Goal: Task Accomplishment & Management: Manage account settings

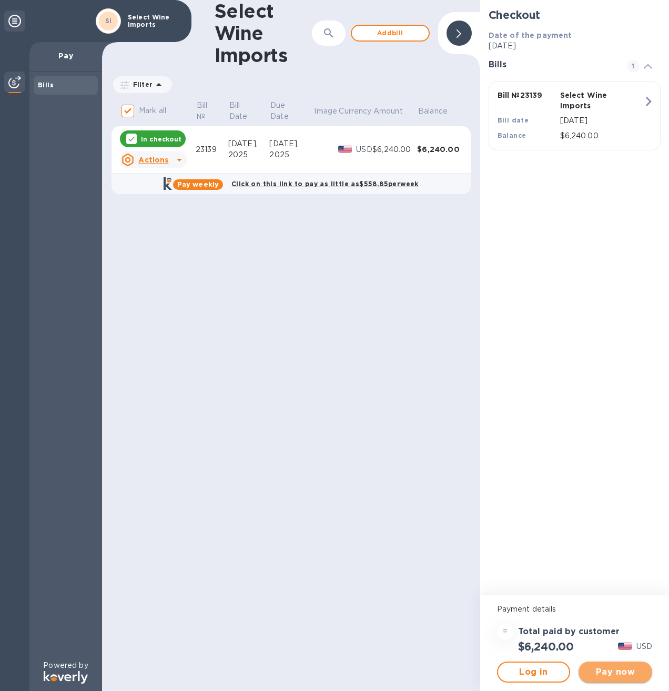
click at [624, 676] on span "Pay now" at bounding box center [615, 672] width 57 height 13
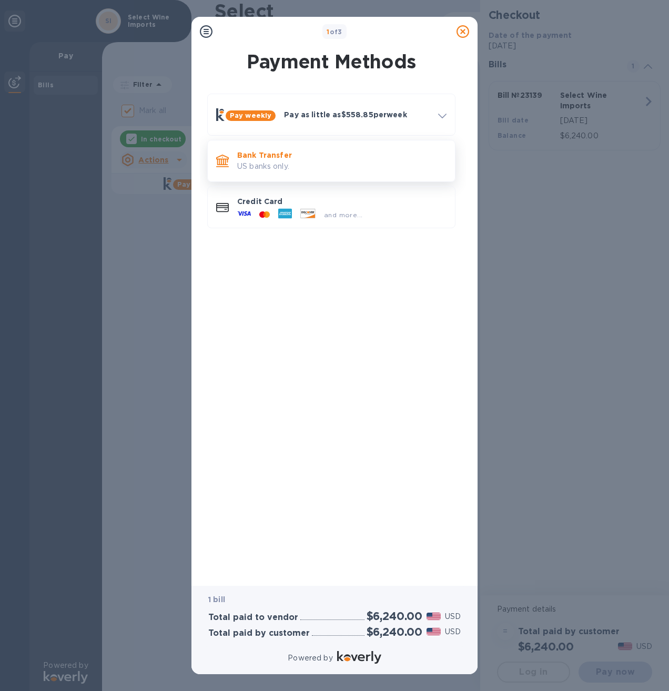
click at [277, 159] on p "Bank Transfer" at bounding box center [341, 155] width 209 height 11
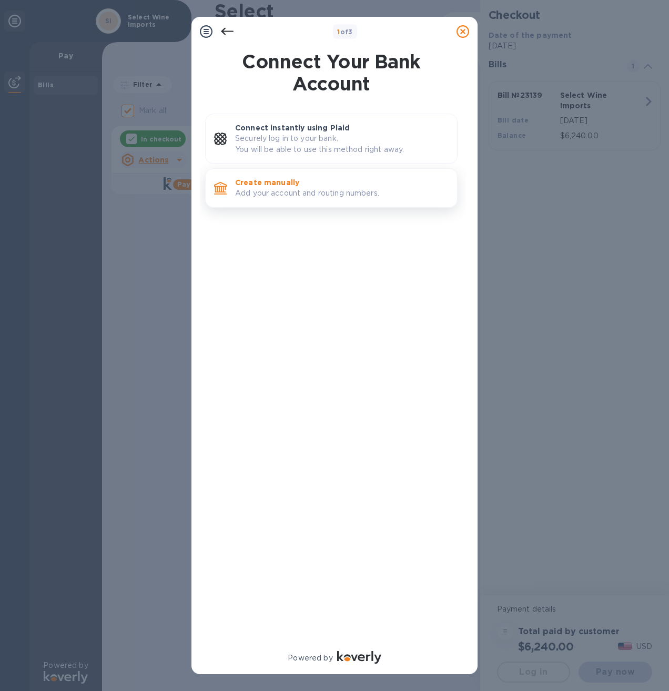
click at [279, 191] on p "Add your account and routing numbers." at bounding box center [342, 193] width 214 height 11
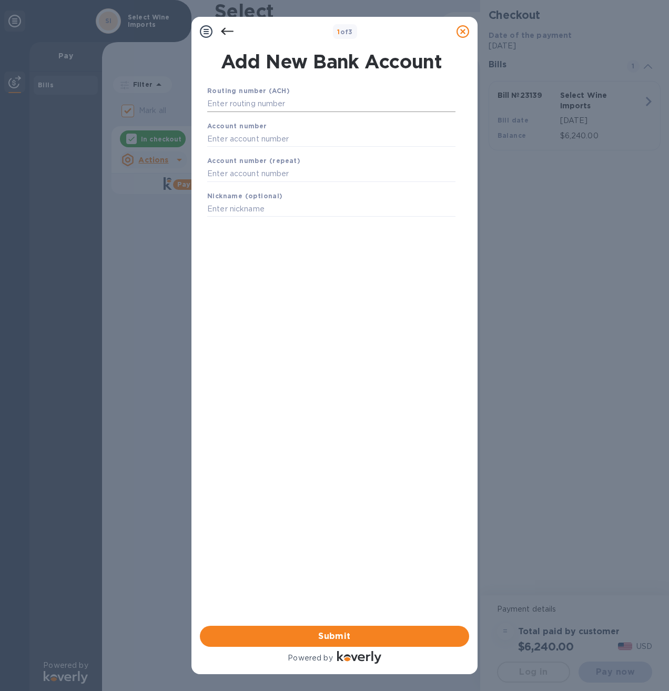
click at [266, 107] on input "text" at bounding box center [331, 104] width 248 height 16
type input "231372691"
click at [269, 151] on input "text" at bounding box center [331, 152] width 248 height 16
type input "7678076878"
click at [254, 196] on div "Account number (repeat)" at bounding box center [331, 181] width 257 height 35
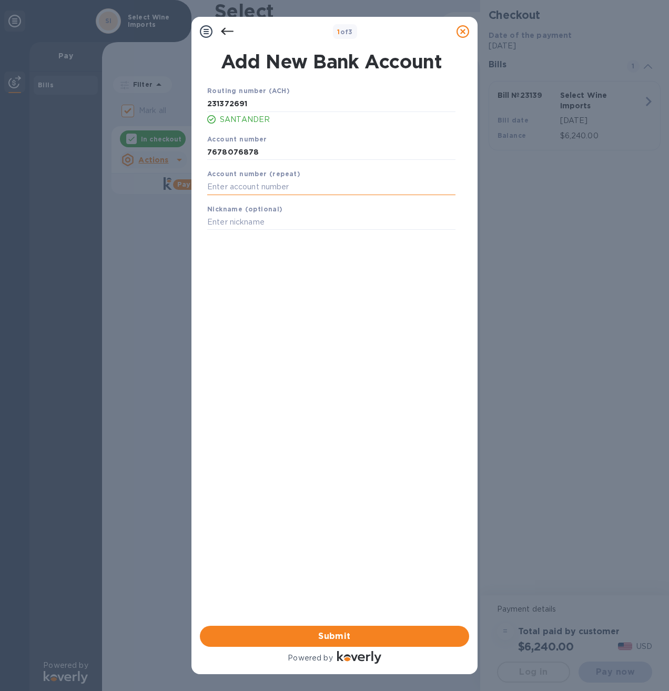
click at [255, 188] on input "text" at bounding box center [331, 187] width 248 height 16
type input "7678076878"
click at [245, 221] on input "text" at bounding box center [331, 223] width 248 height 16
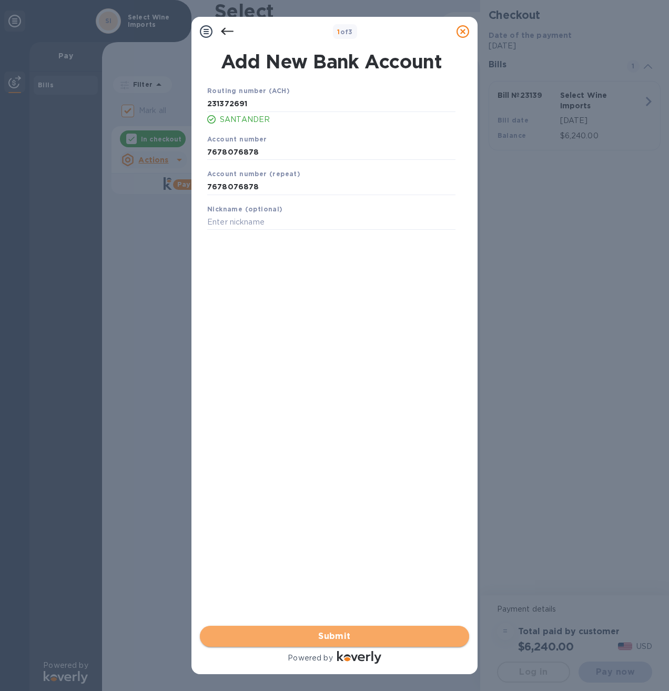
click at [340, 633] on span "Submit" at bounding box center [334, 636] width 252 height 13
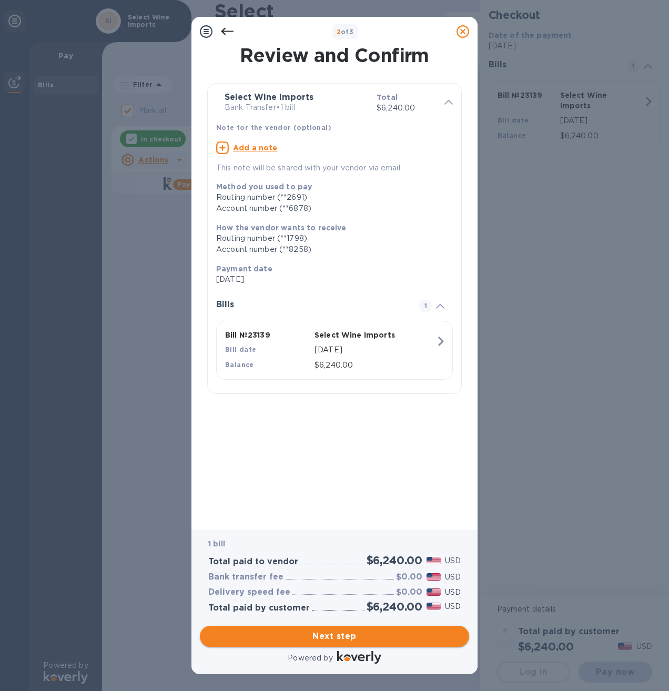
click at [321, 637] on span "Next step" at bounding box center [334, 636] width 252 height 13
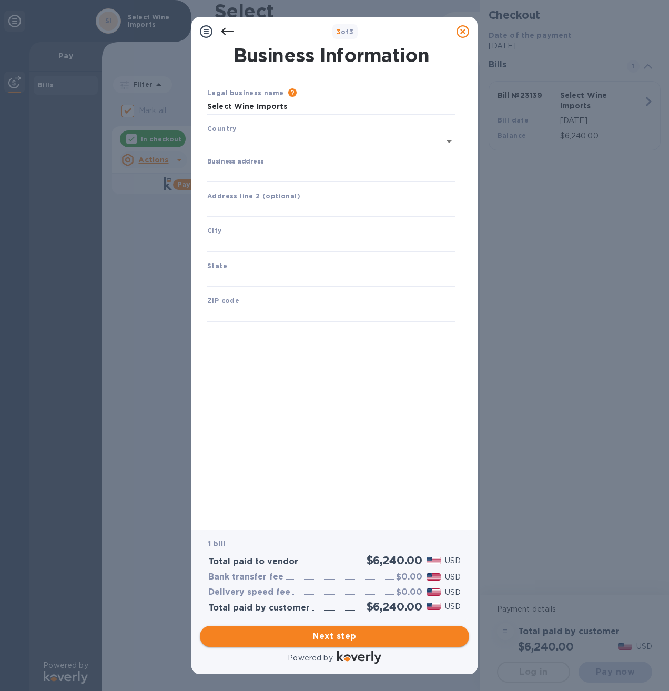
type input "[GEOGRAPHIC_DATA]"
click at [243, 173] on input "Business address" at bounding box center [331, 172] width 248 height 16
click at [234, 174] on input "Business address" at bounding box center [331, 172] width 248 height 16
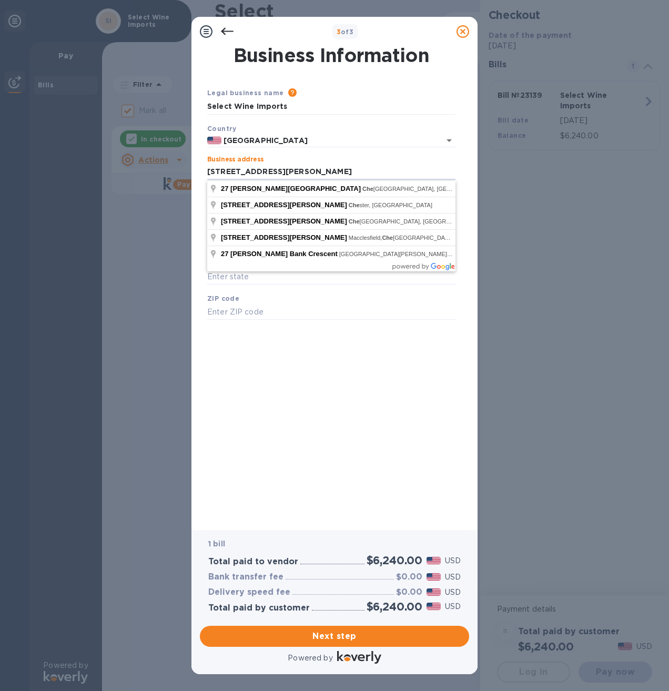
type input "[STREET_ADDRESS][PERSON_NAME]"
type input "Brookline"
type input "MA"
type input "02467"
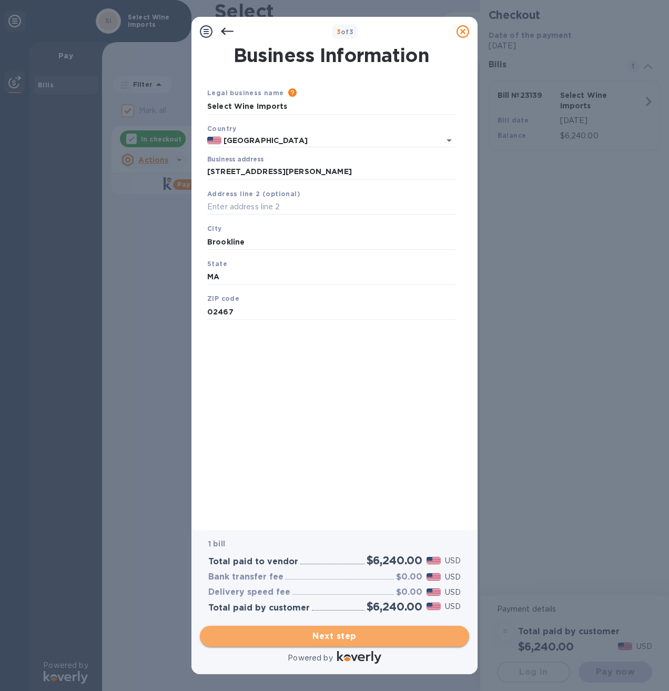
click at [323, 636] on span "Next step" at bounding box center [334, 636] width 252 height 13
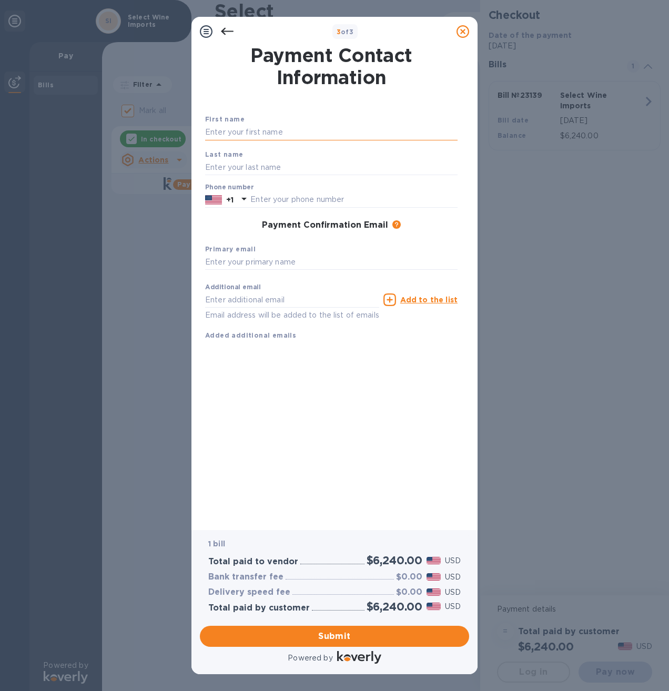
click at [242, 133] on input "text" at bounding box center [331, 133] width 252 height 16
type input "[PERSON_NAME]"
click at [259, 199] on input "text" at bounding box center [353, 200] width 207 height 16
drag, startPoint x: 298, startPoint y: 199, endPoint x: 261, endPoint y: 201, distance: 36.9
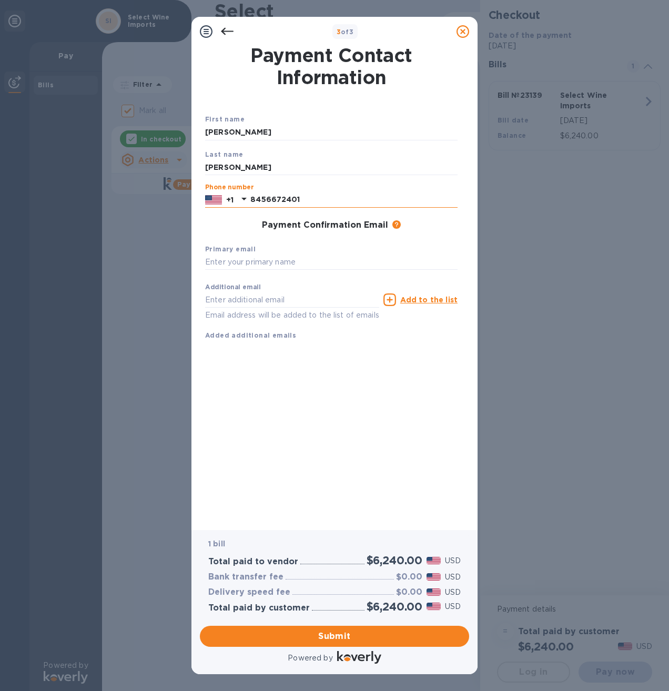
click at [262, 200] on input "8456672401" at bounding box center [353, 200] width 207 height 16
type input "842682622"
click at [220, 263] on input "text" at bounding box center [331, 263] width 252 height 16
type input "[EMAIL_ADDRESS][DOMAIN_NAME]"
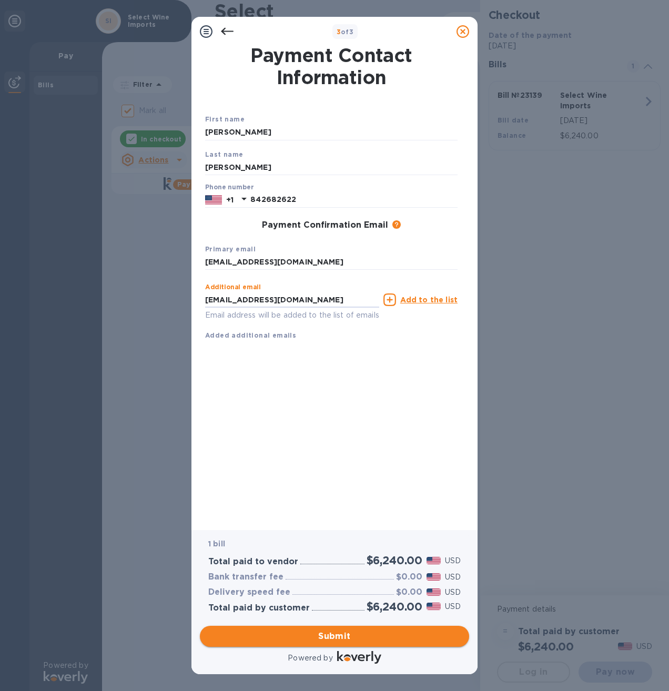
type input "[EMAIL_ADDRESS][DOMAIN_NAME]"
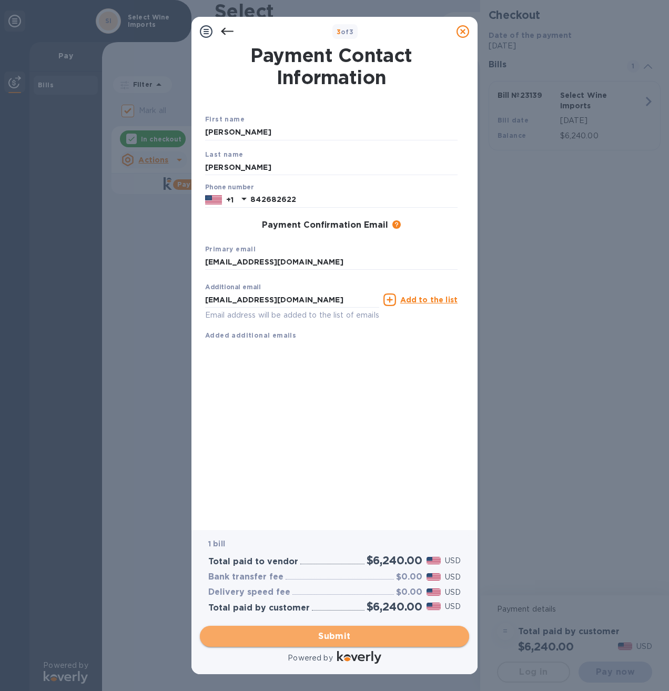
click at [320, 631] on span "Submit" at bounding box center [334, 636] width 252 height 13
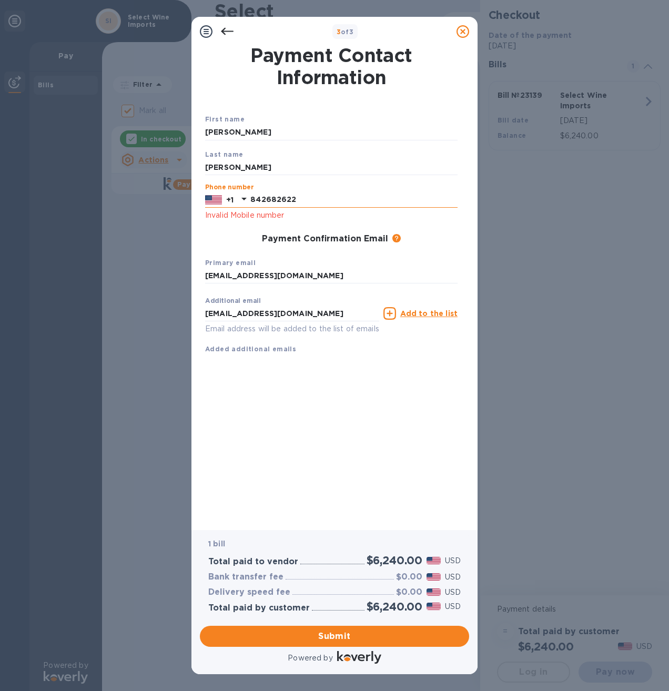
drag, startPoint x: 297, startPoint y: 200, endPoint x: 266, endPoint y: 200, distance: 31.0
click at [266, 200] on input "842682622" at bounding box center [353, 200] width 207 height 16
click at [327, 214] on p "Invalid Mobile number" at bounding box center [331, 215] width 252 height 12
click at [297, 385] on div "Payment Contact Information First name [PERSON_NAME] Last name [PERSON_NAME] Ph…" at bounding box center [334, 280] width 259 height 469
click at [261, 196] on input "8426672401" at bounding box center [353, 200] width 207 height 16
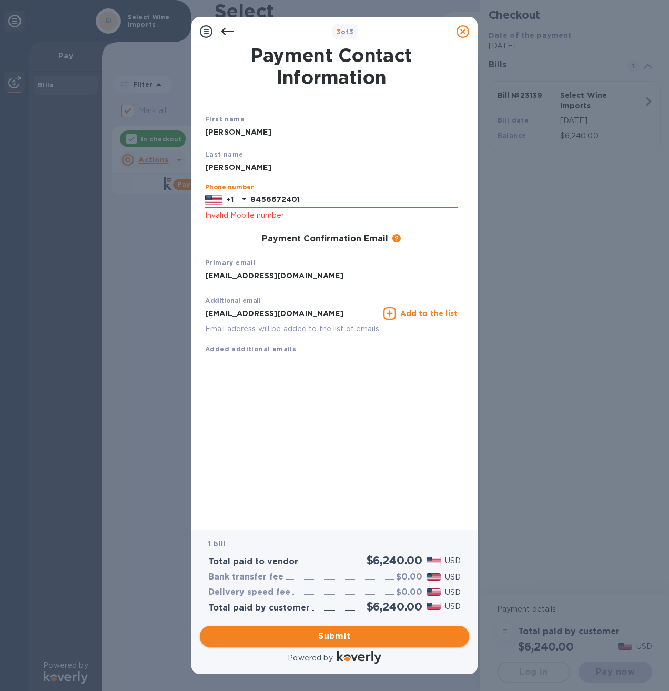
type input "8456672401"
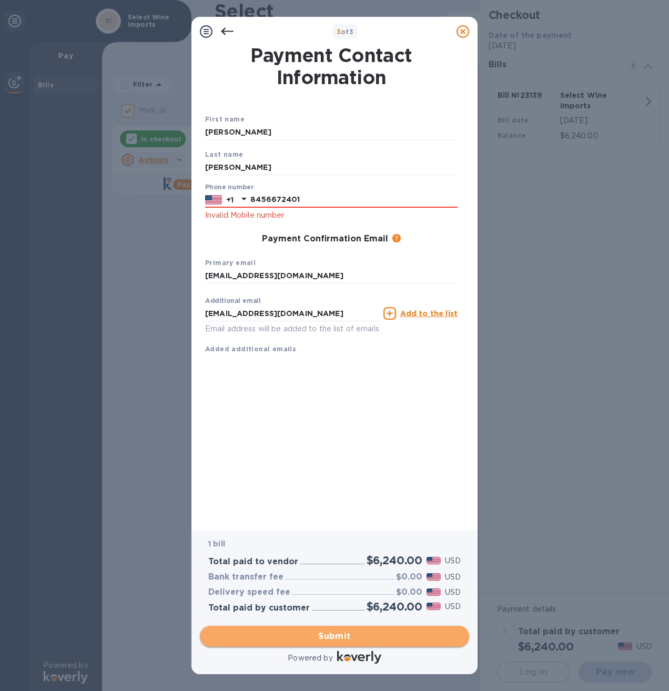
click at [328, 635] on span "Submit" at bounding box center [334, 636] width 252 height 13
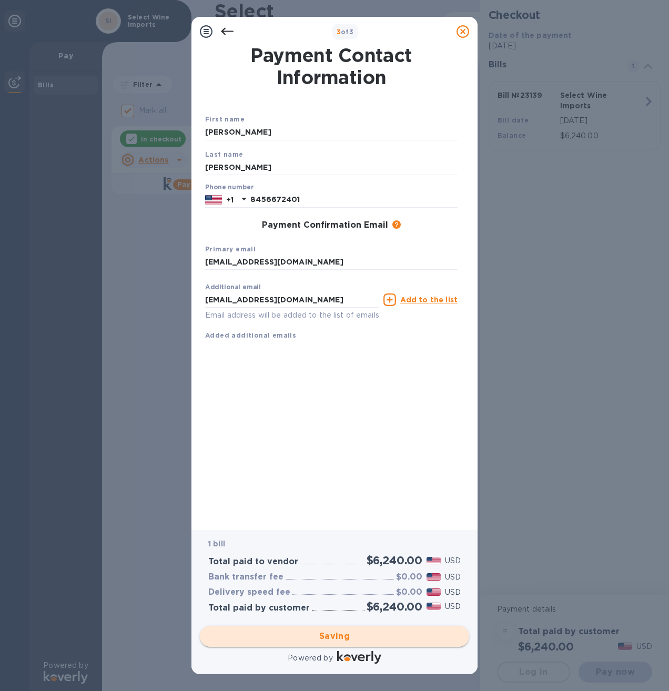
checkbox input "false"
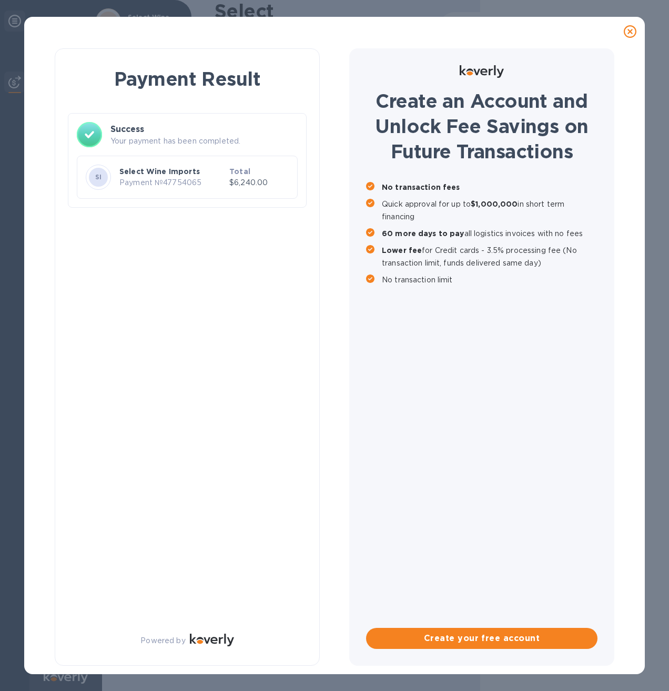
click at [166, 178] on p "Payment № 47754065" at bounding box center [172, 182] width 106 height 11
click at [169, 178] on p "Payment № 47754065" at bounding box center [172, 182] width 106 height 11
drag, startPoint x: 169, startPoint y: 178, endPoint x: 244, endPoint y: 302, distance: 144.2
click at [244, 301] on div "Payment Result Success Your payment has been completed. SI Select Wine Imports …" at bounding box center [187, 357] width 265 height 618
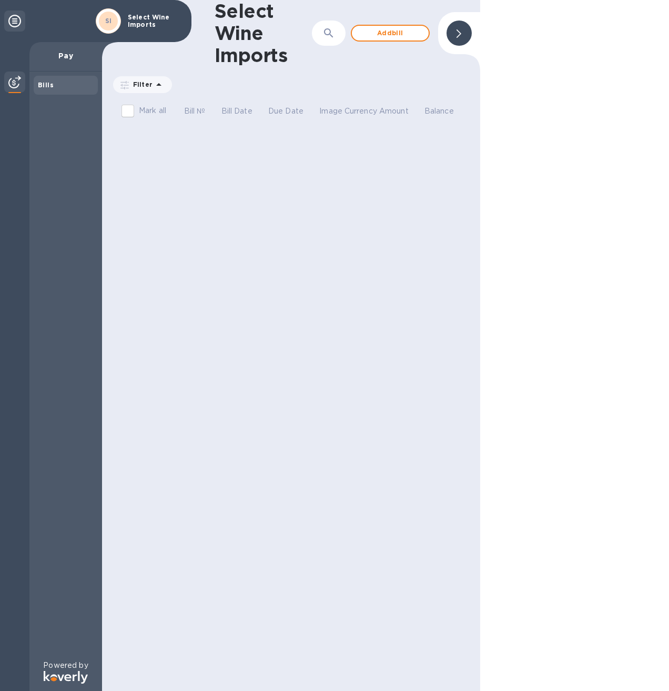
click at [138, 10] on div "SI Select Wine Imports" at bounding box center [140, 20] width 92 height 29
click at [18, 17] on icon at bounding box center [14, 21] width 13 height 13
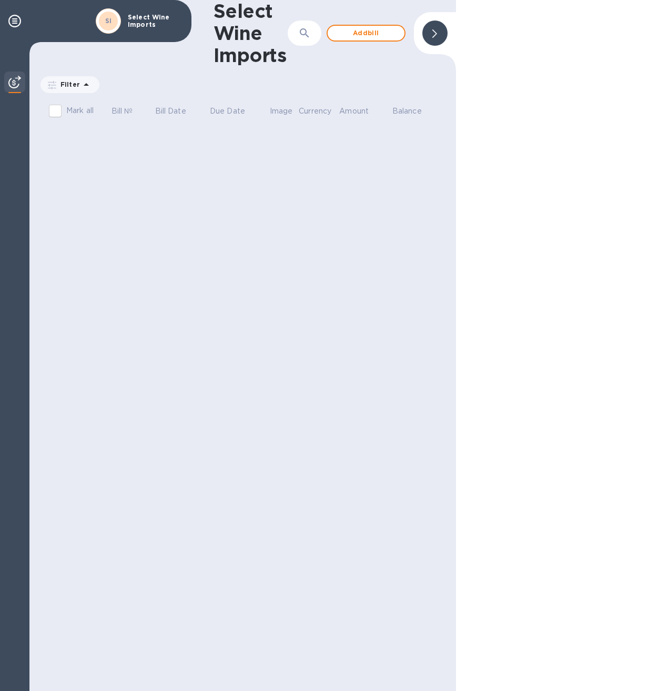
click at [247, 36] on h1 "Select Wine Imports" at bounding box center [251, 33] width 74 height 66
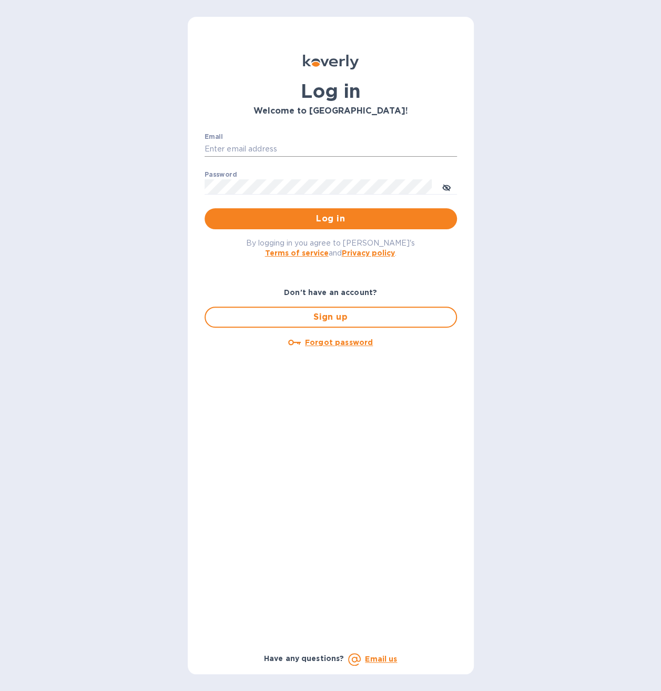
click at [238, 143] on input "Email" at bounding box center [331, 150] width 252 height 16
click at [240, 143] on input "Email" at bounding box center [331, 150] width 252 height 16
click at [287, 146] on input "Email" at bounding box center [331, 150] width 252 height 16
type input "[EMAIL_ADDRESS][DOMAIN_NAME]"
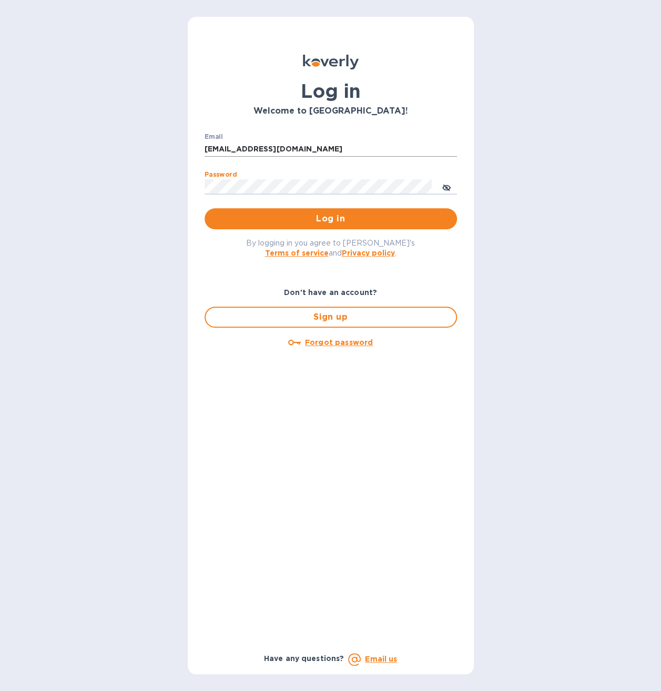
click at [205, 208] on button "Log in" at bounding box center [331, 218] width 252 height 21
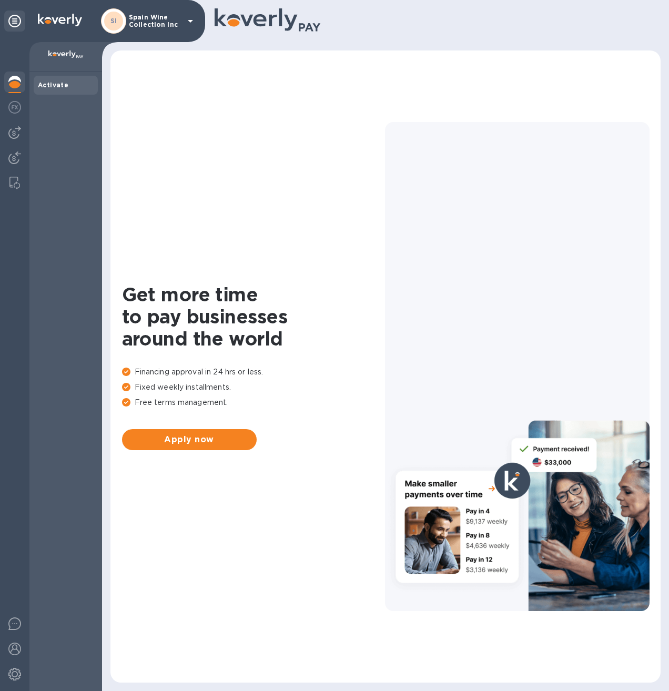
click at [151, 24] on p "Spain Wine Collection Inc" at bounding box center [155, 21] width 53 height 15
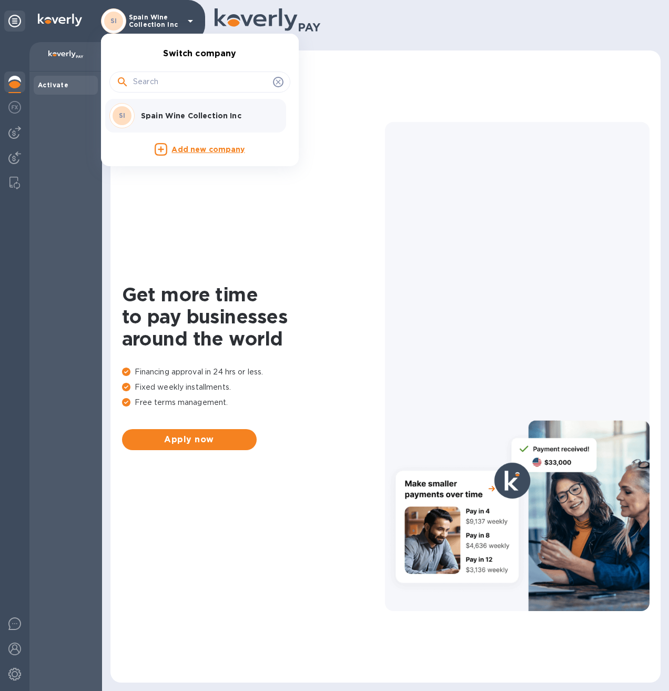
click at [159, 115] on p "Spain Wine Collection Inc" at bounding box center [207, 115] width 133 height 11
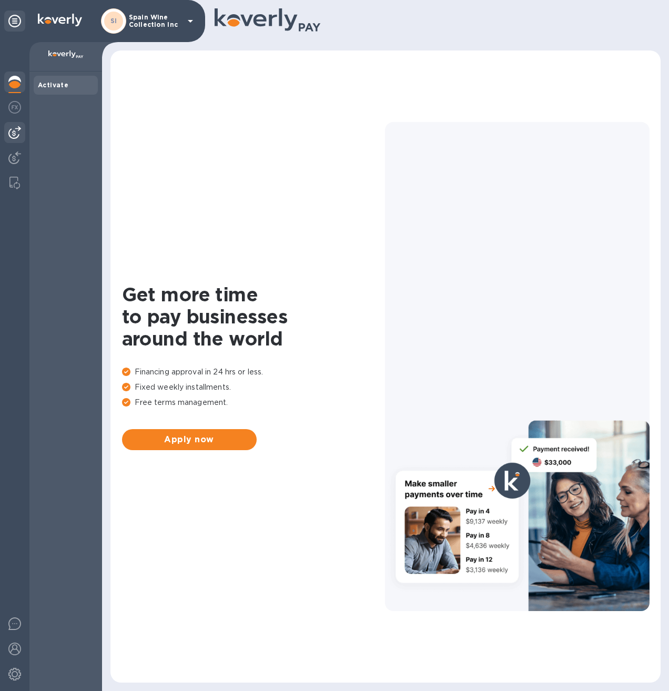
click at [14, 132] on img at bounding box center [14, 132] width 13 height 13
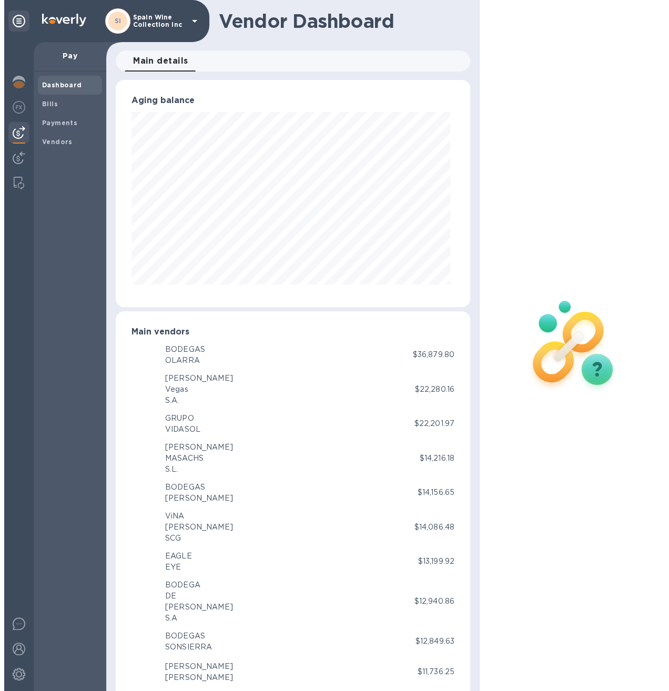
scroll to position [227, 350]
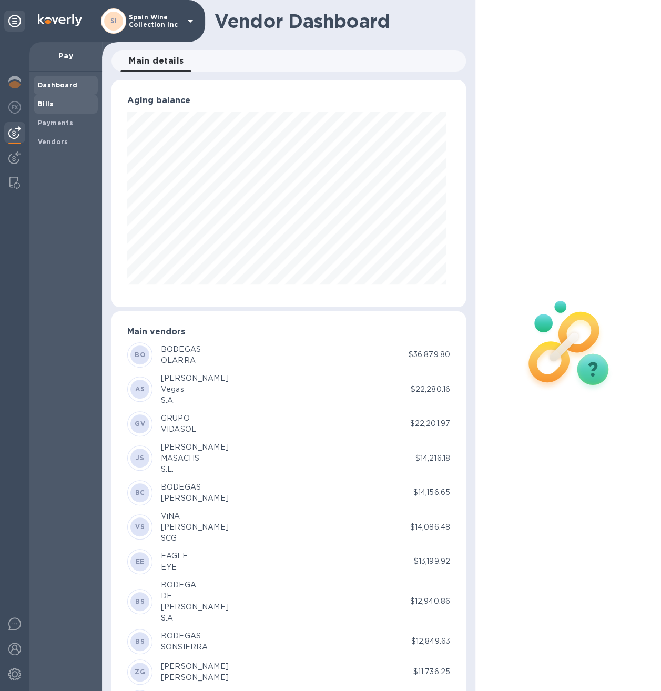
click at [56, 98] on div "Bills" at bounding box center [66, 104] width 64 height 19
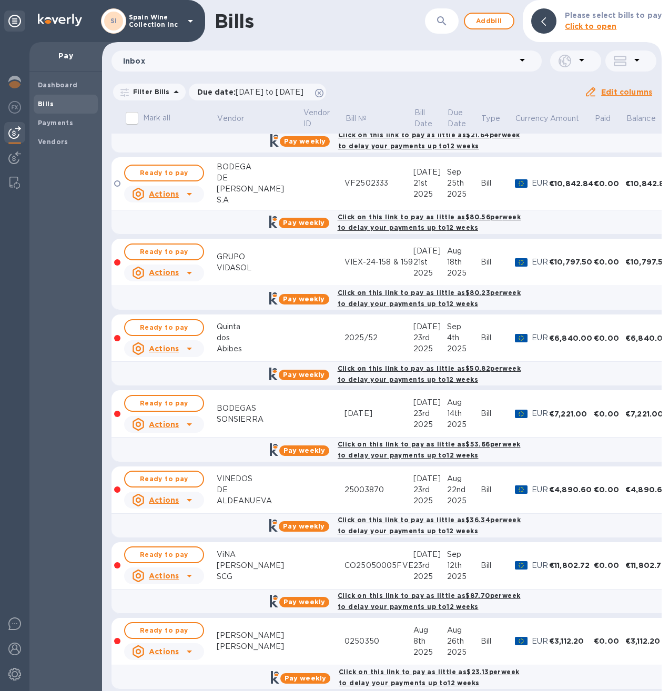
scroll to position [526, 0]
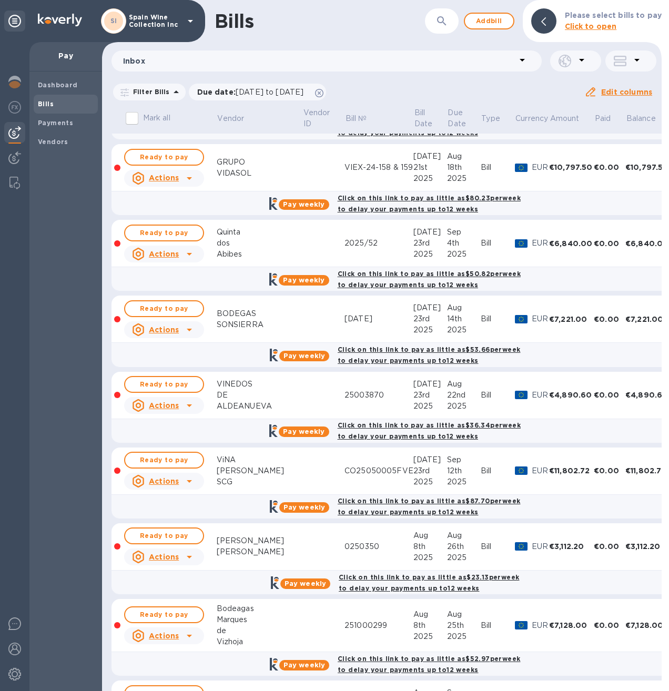
click at [302, 381] on td at bounding box center [323, 395] width 42 height 47
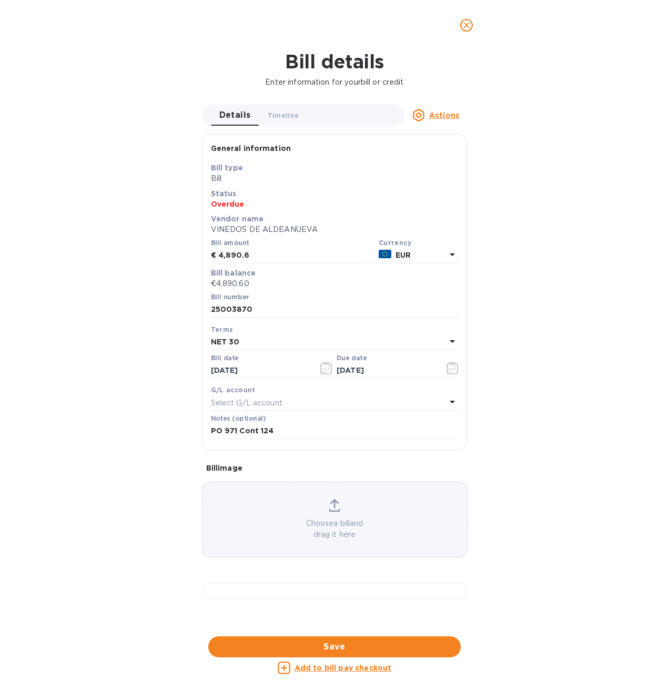
click at [325, 507] on div "Choose a bill and drag it here" at bounding box center [335, 519] width 265 height 41
click at [332, 640] on button "Save" at bounding box center [334, 647] width 252 height 21
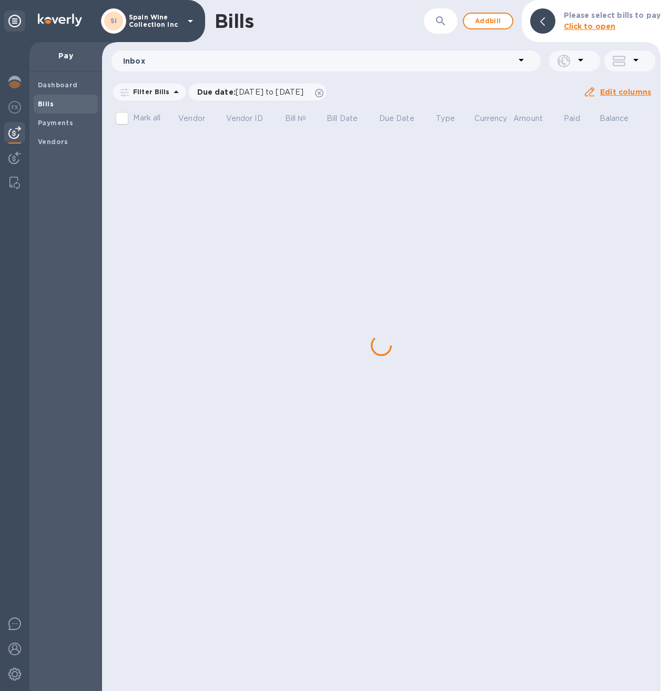
scroll to position [0, 0]
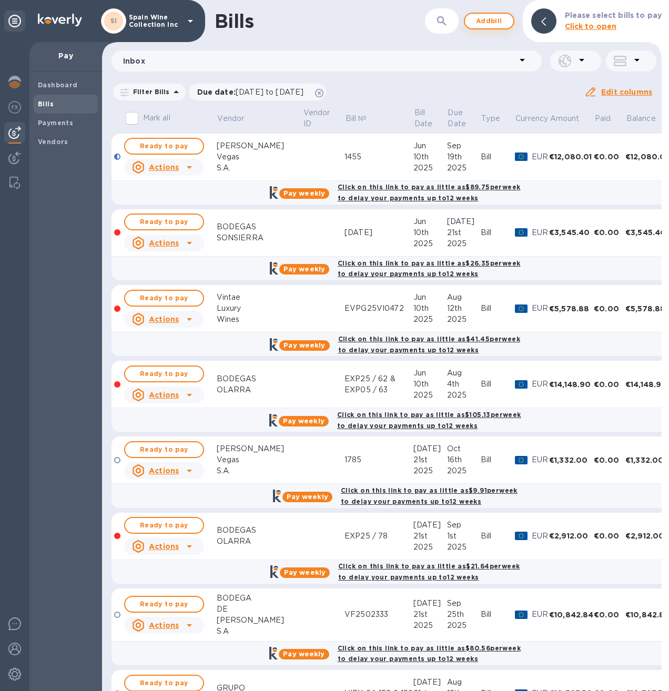
click at [486, 23] on span "Add bill" at bounding box center [489, 21] width 32 height 13
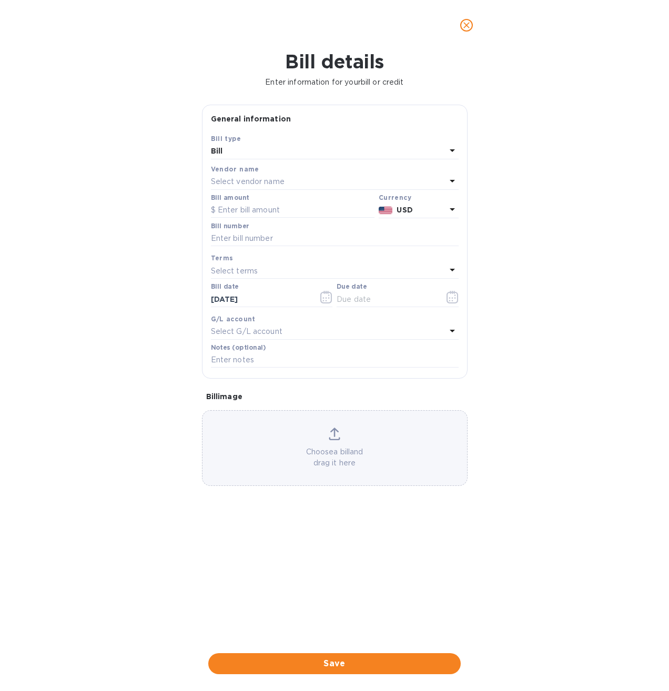
click at [247, 179] on p "Select vendor name" at bounding box center [248, 181] width 74 height 11
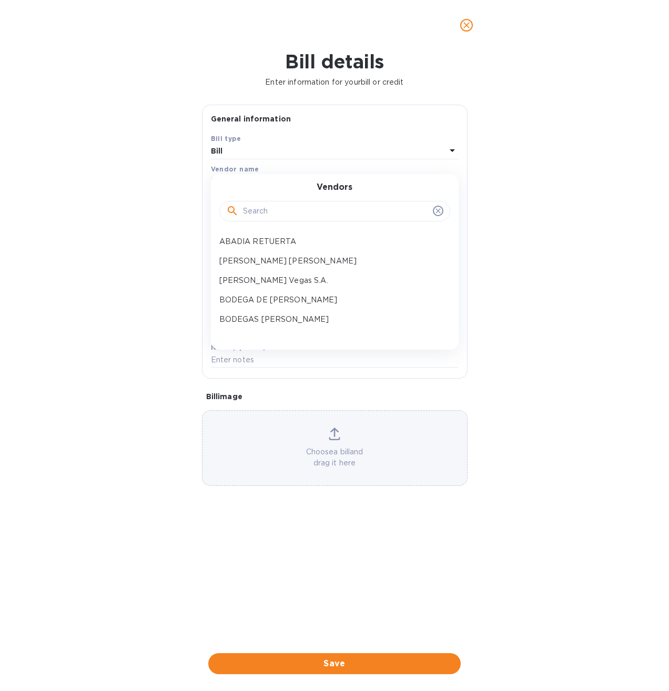
click at [258, 211] on input "text" at bounding box center [336, 212] width 186 height 16
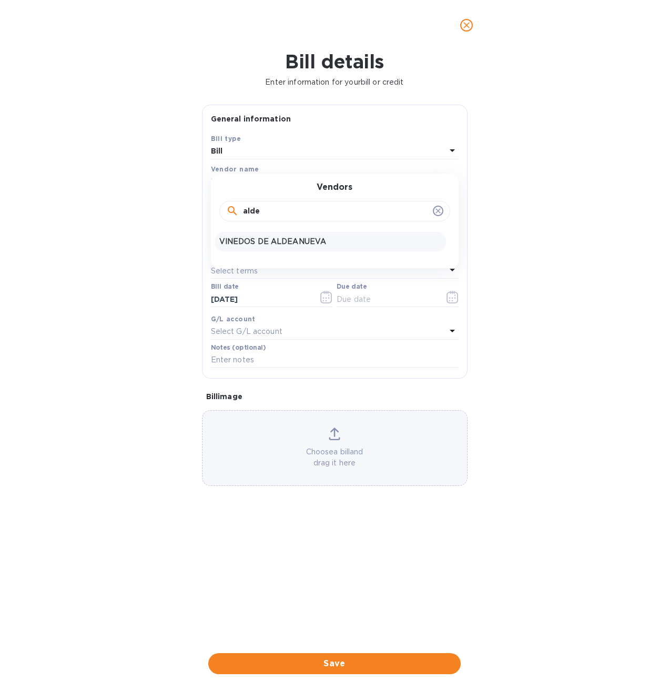
type input "alde"
click at [269, 250] on div "VINEDOS DE ALDEANUEVA" at bounding box center [330, 241] width 231 height 19
click at [271, 213] on input "text" at bounding box center [293, 211] width 164 height 16
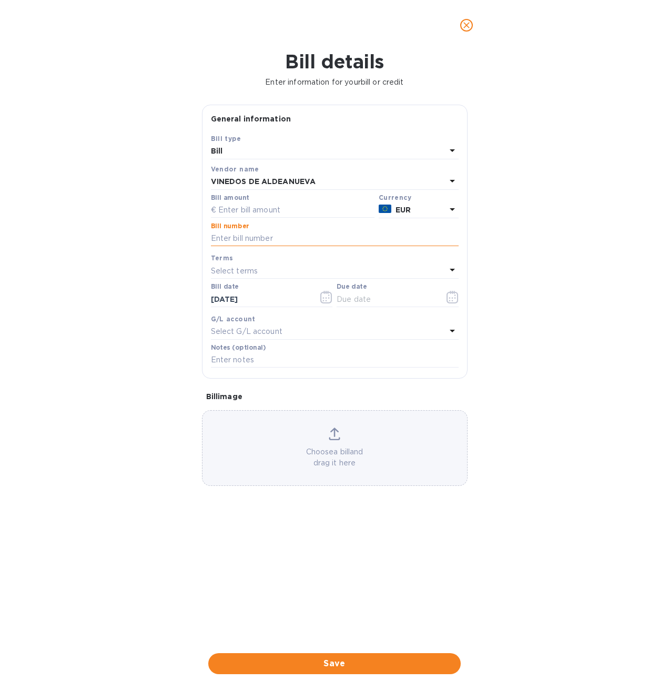
paste input "25003874"
type input "25003874"
click at [249, 207] on input "text" at bounding box center [293, 211] width 164 height 16
type input "197"
click at [393, 300] on input "text" at bounding box center [386, 299] width 99 height 16
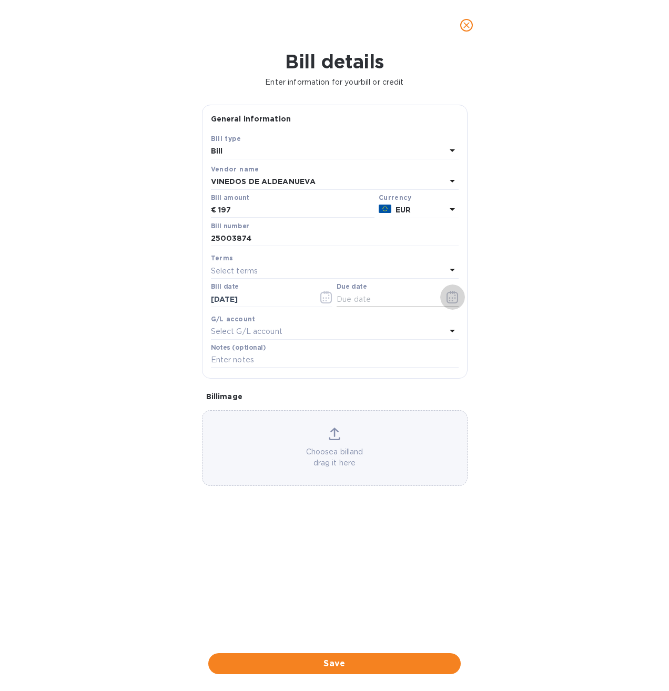
click at [449, 300] on icon "button" at bounding box center [453, 297] width 12 height 13
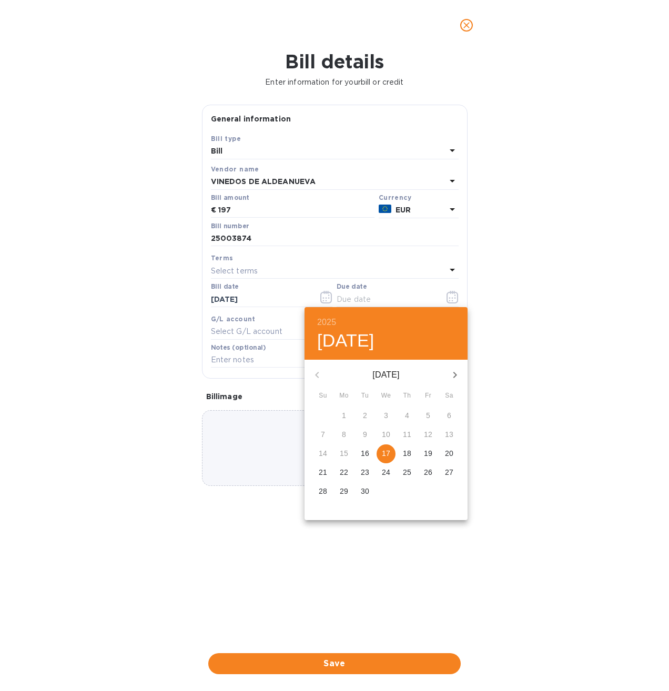
click at [388, 450] on p "17" at bounding box center [386, 453] width 8 height 11
type input "09/17/2025"
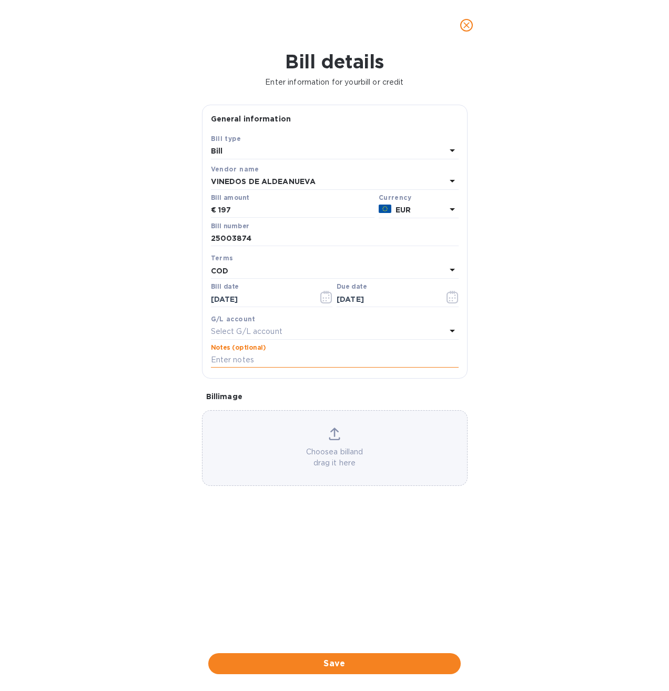
click at [247, 359] on input "text" at bounding box center [335, 360] width 248 height 16
paste input "25003874"
type input "25003874"
click at [334, 443] on div "Choose a bill and drag it here" at bounding box center [335, 448] width 265 height 41
click at [340, 661] on span "Save" at bounding box center [335, 664] width 236 height 13
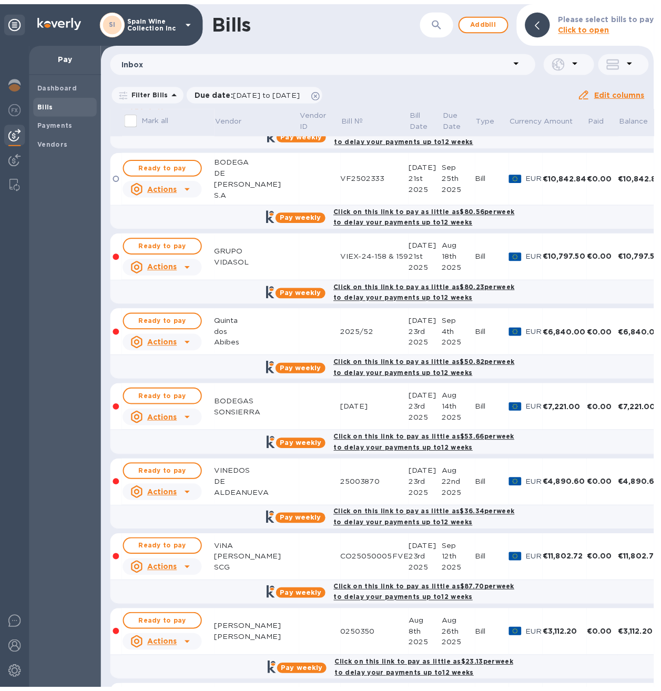
scroll to position [526, 0]
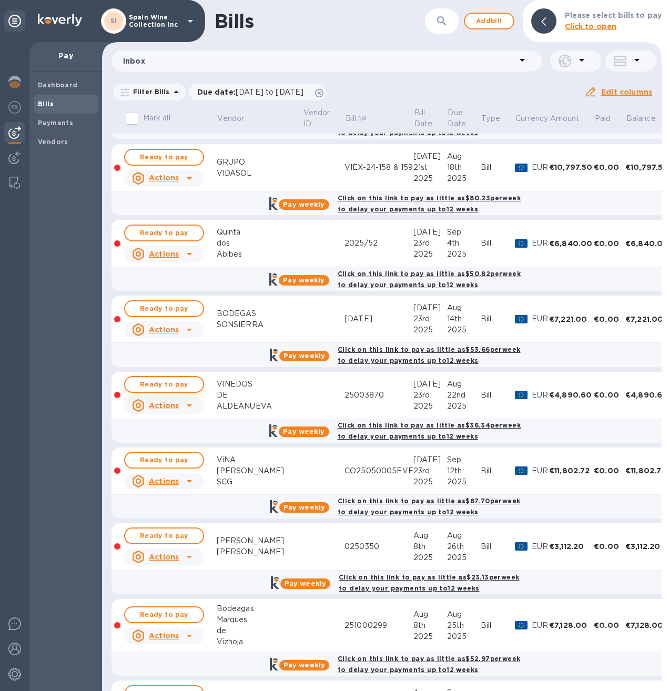
click at [181, 378] on span "Ready to pay" at bounding box center [164, 384] width 61 height 13
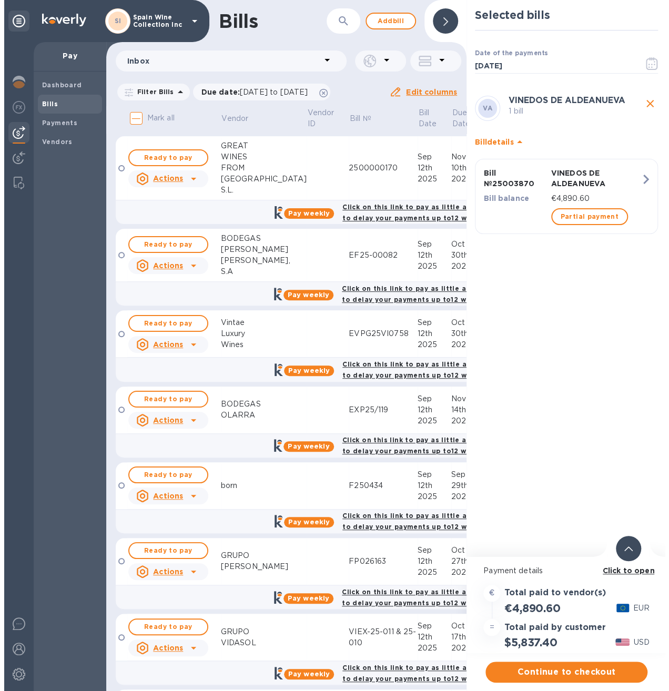
scroll to position [1829, 0]
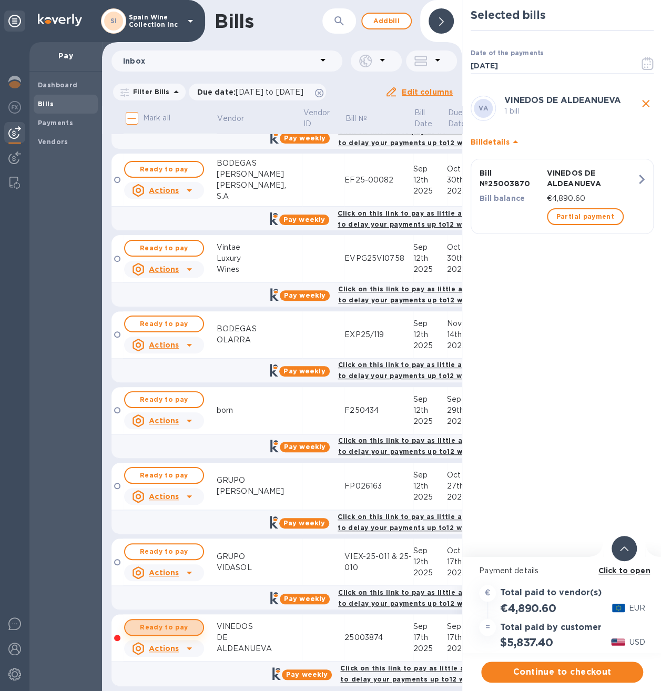
click at [150, 619] on button "Ready to pay" at bounding box center [164, 627] width 80 height 17
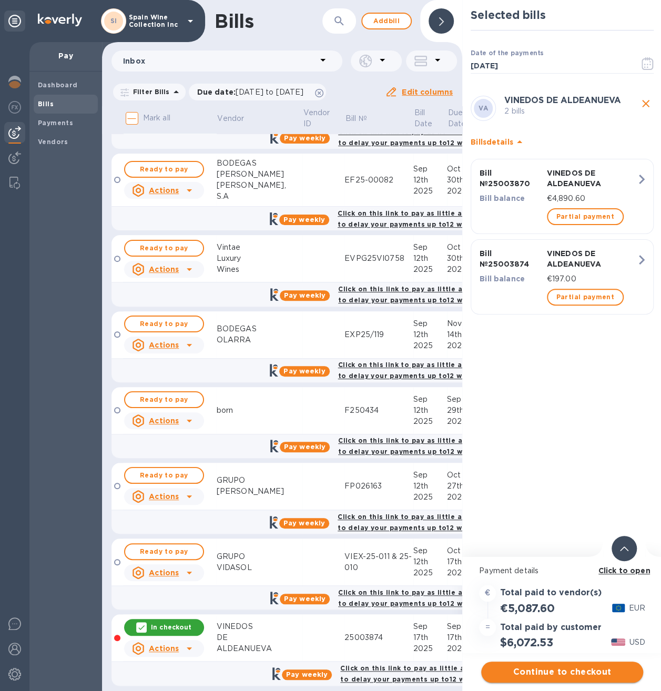
click at [564, 670] on span "Continue to checkout" at bounding box center [562, 672] width 145 height 13
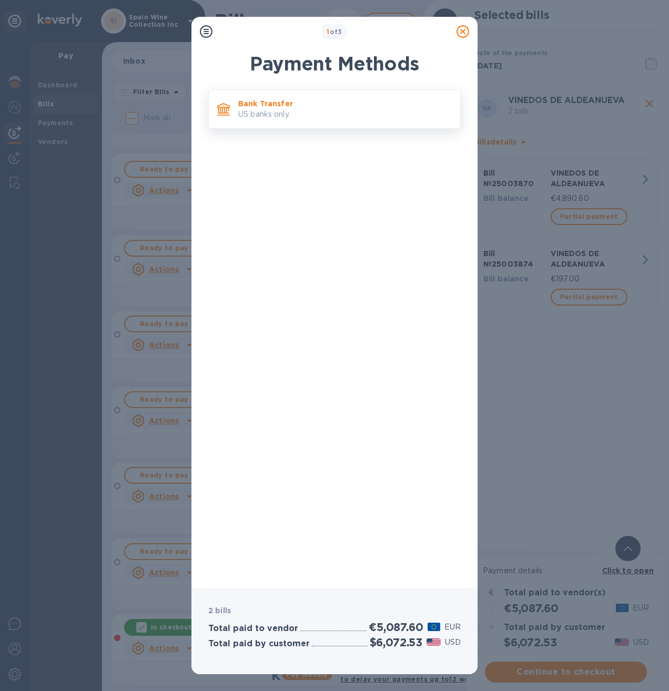
click at [306, 113] on p "US banks only." at bounding box center [345, 114] width 214 height 11
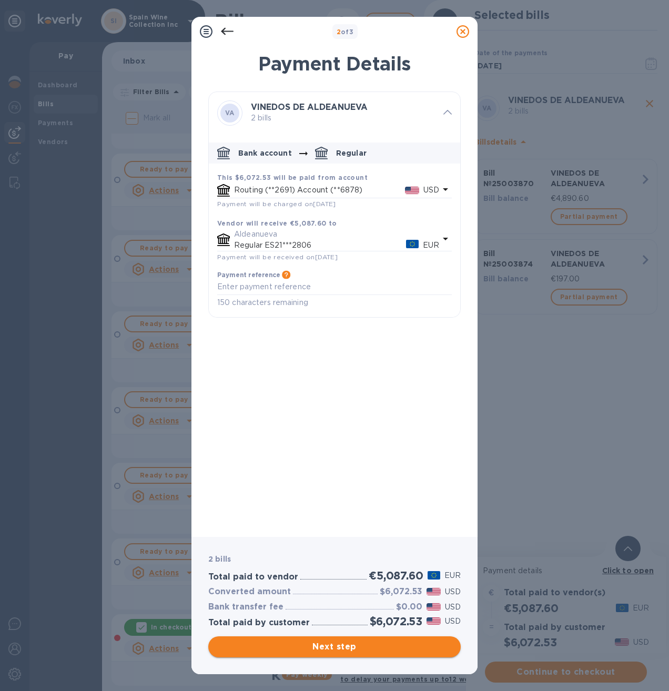
click at [324, 644] on span "Next step" at bounding box center [335, 647] width 236 height 13
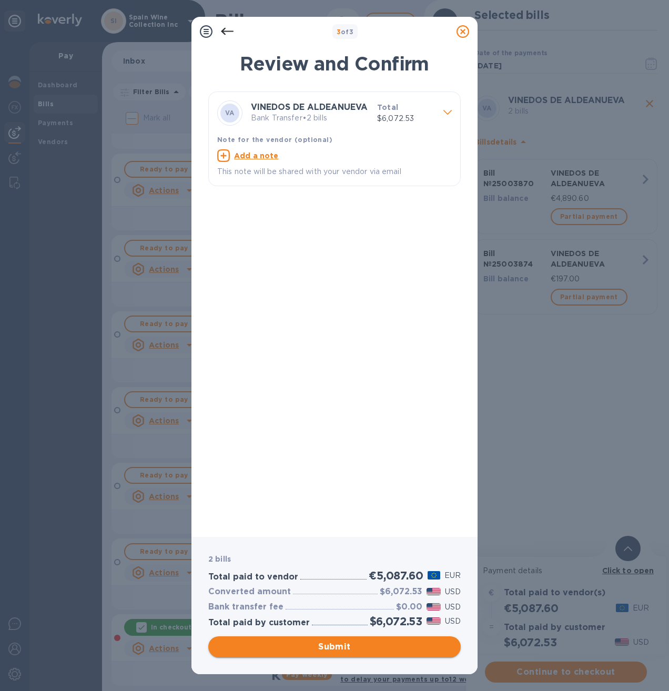
click at [324, 651] on span "Submit" at bounding box center [335, 647] width 236 height 13
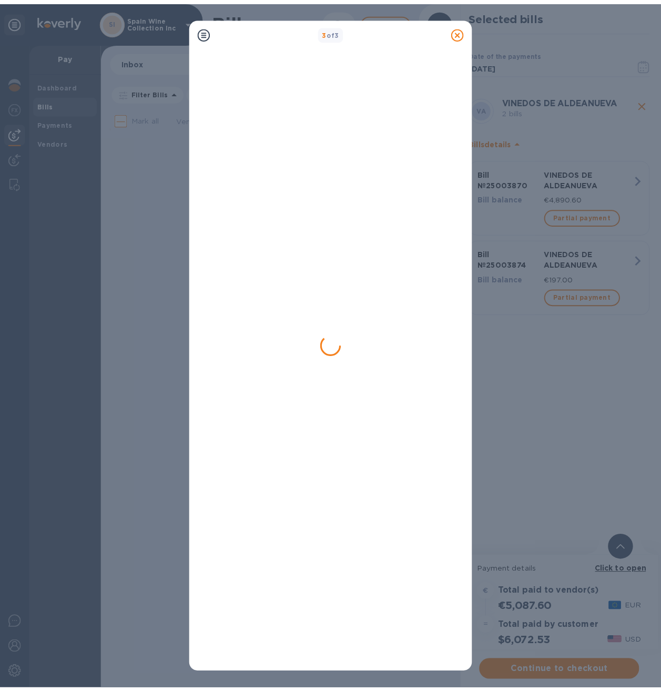
scroll to position [0, 0]
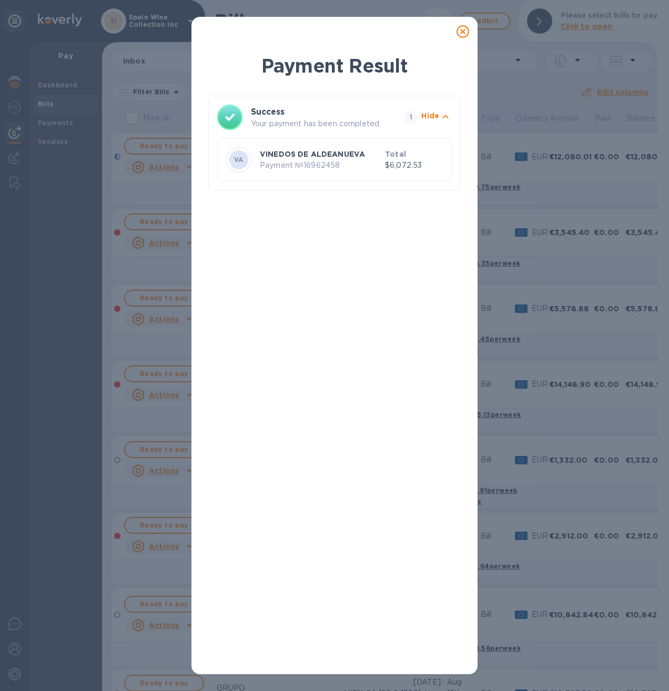
click at [369, 156] on p "VINEDOS DE ALDEANUEVA" at bounding box center [320, 154] width 121 height 11
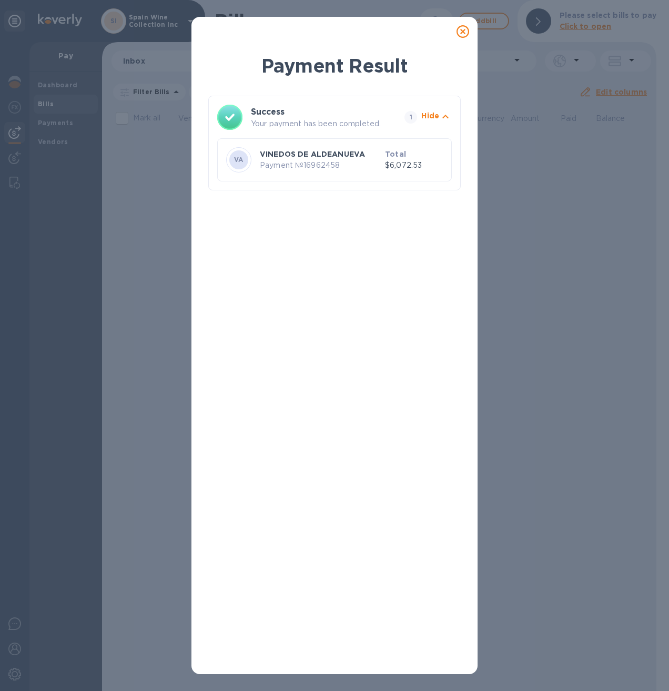
click at [465, 29] on icon at bounding box center [463, 31] width 13 height 13
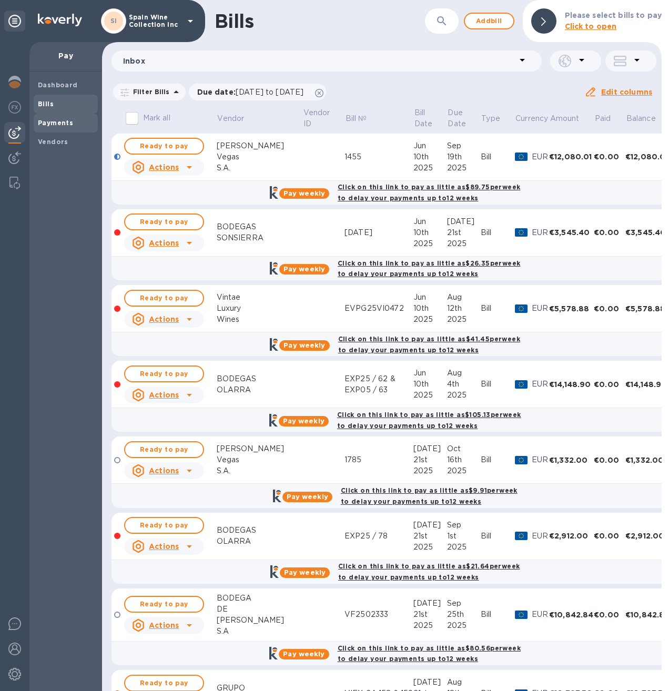
click at [52, 126] on b "Payments" at bounding box center [55, 123] width 35 height 8
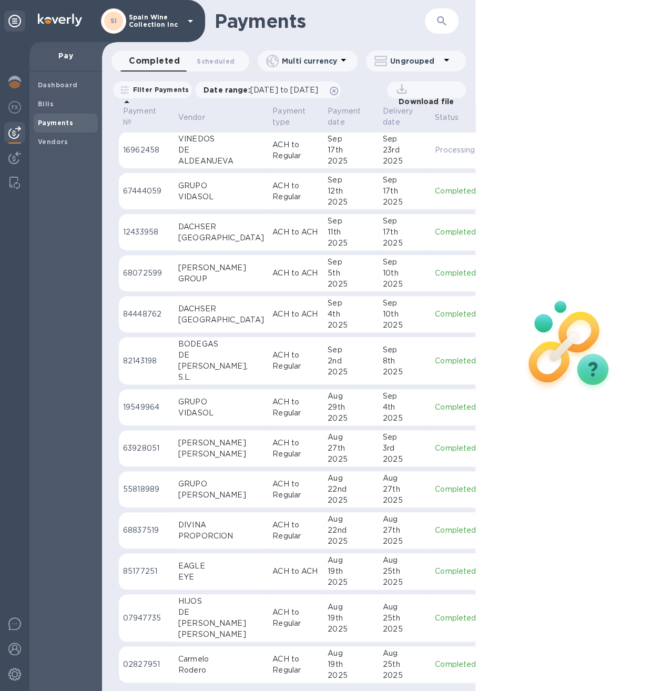
click at [221, 149] on div "DE" at bounding box center [221, 150] width 86 height 11
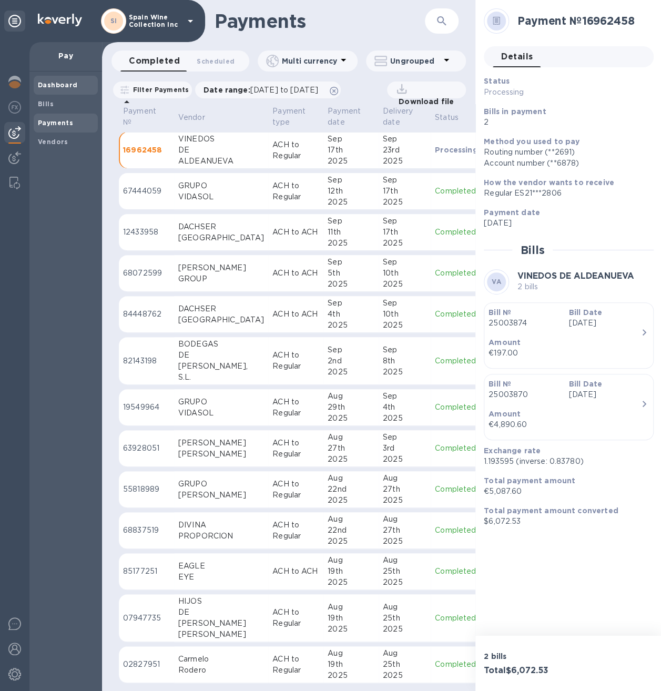
click at [46, 83] on b "Dashboard" at bounding box center [58, 85] width 40 height 8
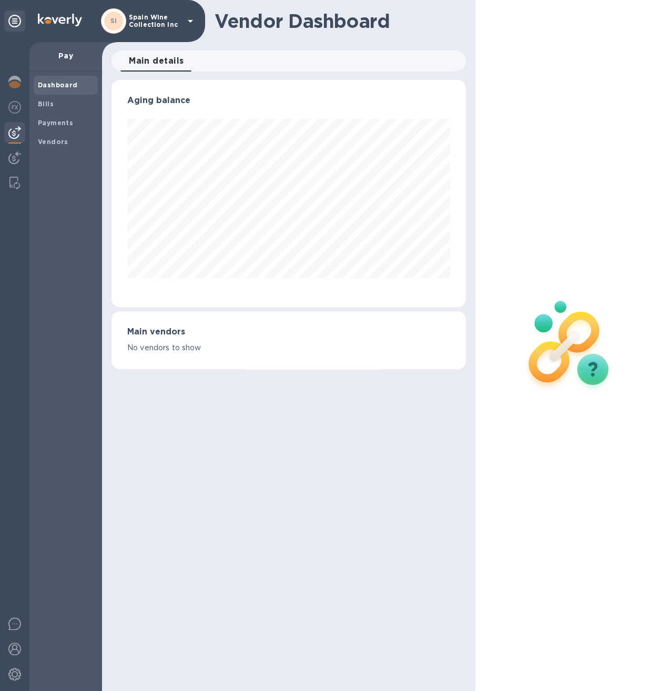
scroll to position [227, 350]
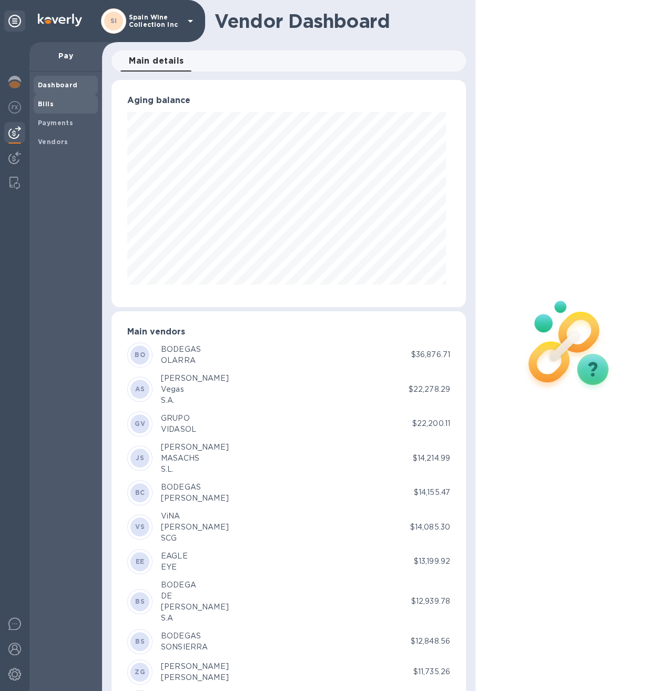
click at [45, 106] on b "Bills" at bounding box center [46, 104] width 16 height 8
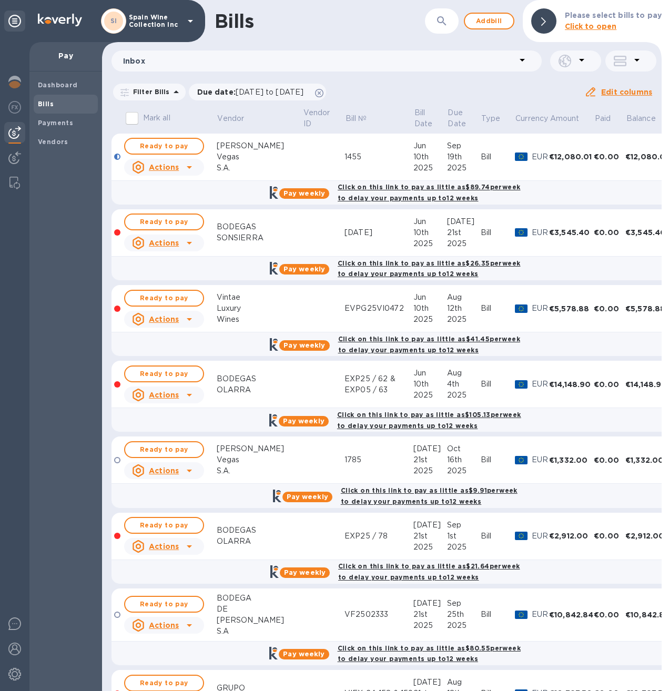
click at [591, 19] on b "Please select bills to pay" at bounding box center [613, 15] width 97 height 8
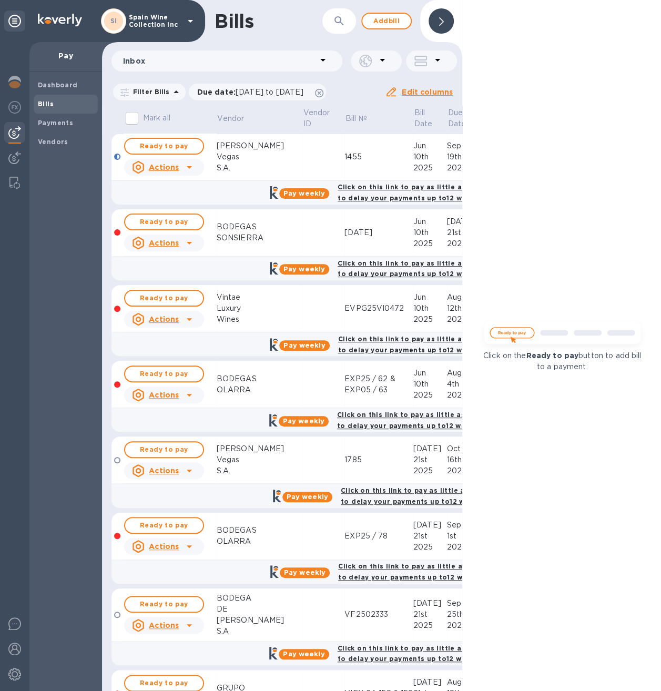
click at [437, 18] on div at bounding box center [441, 20] width 25 height 25
